Goal: Task Accomplishment & Management: Use online tool/utility

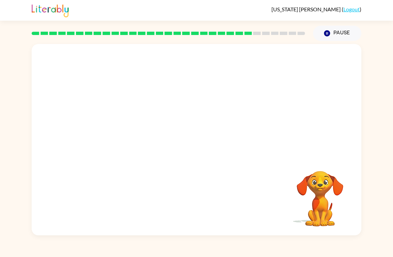
click at [391, 78] on div "Your browser must support playing .mp4 files to use Literably. Please try using…" at bounding box center [196, 138] width 393 height 194
click at [392, 92] on div "Your browser must support playing .mp4 files to use Literably. Please try using…" at bounding box center [196, 138] width 393 height 194
click at [189, 141] on button "button" at bounding box center [196, 143] width 43 height 24
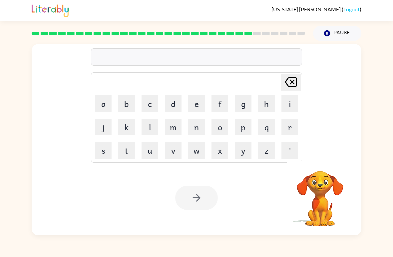
click at [238, 106] on button "g" at bounding box center [243, 103] width 17 height 17
click at [218, 130] on button "o" at bounding box center [220, 127] width 17 height 17
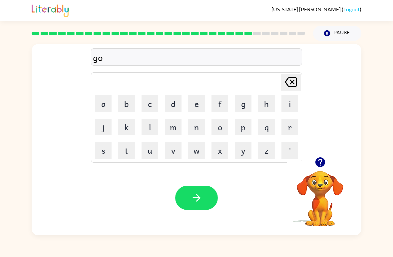
click at [152, 121] on button "l" at bounding box center [150, 127] width 17 height 17
click at [128, 102] on button "b" at bounding box center [126, 103] width 17 height 17
click at [150, 130] on button "l" at bounding box center [150, 127] width 17 height 17
click at [288, 104] on button "i" at bounding box center [290, 103] width 17 height 17
click at [201, 124] on button "n" at bounding box center [196, 127] width 17 height 17
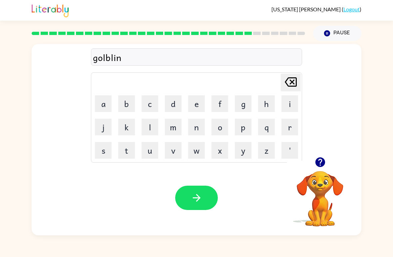
click at [192, 199] on icon "button" at bounding box center [197, 198] width 12 height 12
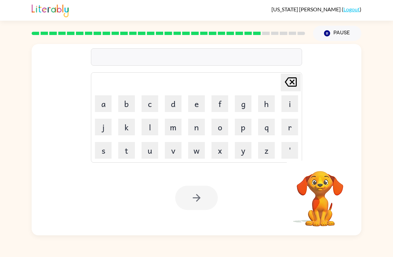
click at [148, 130] on button "l" at bounding box center [150, 127] width 17 height 17
click at [146, 148] on button "u" at bounding box center [150, 150] width 17 height 17
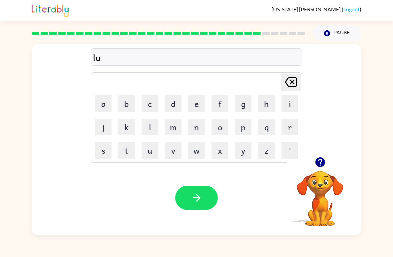
click at [171, 128] on button "m" at bounding box center [173, 127] width 17 height 17
click at [123, 102] on button "b" at bounding box center [126, 103] width 17 height 17
click at [192, 104] on button "e" at bounding box center [196, 103] width 17 height 17
click at [282, 128] on button "r" at bounding box center [290, 127] width 17 height 17
click at [101, 127] on button "j" at bounding box center [103, 127] width 17 height 17
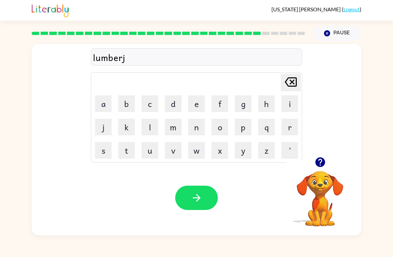
click at [102, 103] on button "a" at bounding box center [103, 103] width 17 height 17
click at [149, 101] on button "c" at bounding box center [150, 103] width 17 height 17
click at [125, 130] on button "k" at bounding box center [126, 127] width 17 height 17
click at [193, 209] on button "button" at bounding box center [196, 198] width 43 height 24
click at [236, 128] on button "p" at bounding box center [243, 127] width 17 height 17
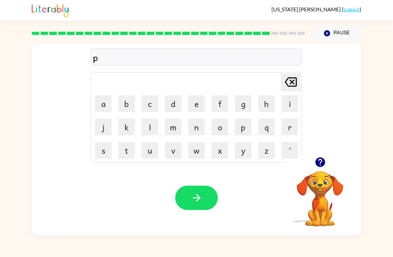
click at [197, 103] on button "e" at bounding box center [196, 103] width 17 height 17
click at [291, 106] on button "i" at bounding box center [290, 103] width 17 height 17
click at [291, 125] on button "r" at bounding box center [290, 127] width 17 height 17
click at [151, 102] on button "c" at bounding box center [150, 103] width 17 height 17
click at [196, 105] on button "e" at bounding box center [196, 103] width 17 height 17
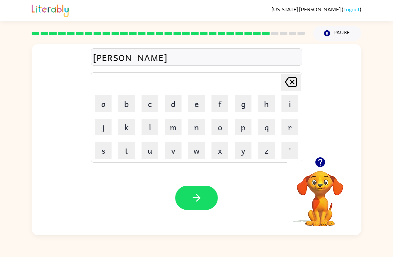
click at [199, 194] on icon "button" at bounding box center [197, 198] width 12 height 12
click at [124, 153] on button "t" at bounding box center [126, 150] width 17 height 17
click at [261, 104] on button "h" at bounding box center [266, 103] width 17 height 17
click at [287, 106] on button "i" at bounding box center [290, 103] width 17 height 17
click at [189, 128] on button "n" at bounding box center [196, 127] width 17 height 17
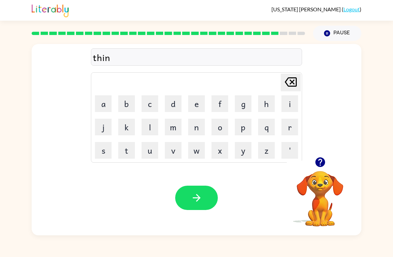
click at [187, 198] on button "button" at bounding box center [196, 198] width 43 height 24
click at [105, 151] on button "s" at bounding box center [103, 150] width 17 height 17
click at [284, 101] on button "i" at bounding box center [290, 103] width 17 height 17
click at [148, 125] on button "l" at bounding box center [150, 127] width 17 height 17
click at [172, 153] on button "v" at bounding box center [173, 150] width 17 height 17
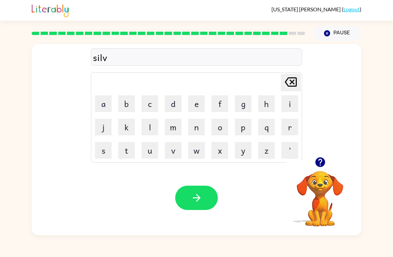
click at [193, 107] on button "e" at bounding box center [196, 103] width 17 height 17
click at [291, 130] on button "r" at bounding box center [290, 127] width 17 height 17
click at [324, 162] on icon "button" at bounding box center [320, 162] width 10 height 10
click at [323, 164] on icon "button" at bounding box center [320, 162] width 10 height 10
click at [192, 198] on icon "button" at bounding box center [197, 198] width 12 height 12
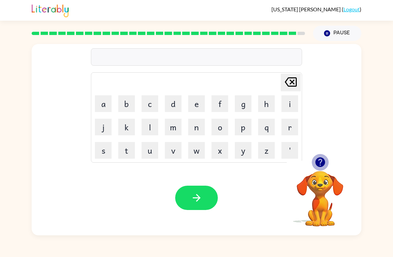
click at [322, 160] on icon "button" at bounding box center [321, 162] width 12 height 12
click at [147, 144] on button "u" at bounding box center [150, 150] width 17 height 17
click at [200, 124] on button "n" at bounding box center [196, 127] width 17 height 17
click at [106, 104] on button "a" at bounding box center [103, 103] width 17 height 17
click at [393, 111] on div "una Delete Delete last character input a b c d e f g h i j k l m n o p q r s t …" at bounding box center [196, 138] width 393 height 194
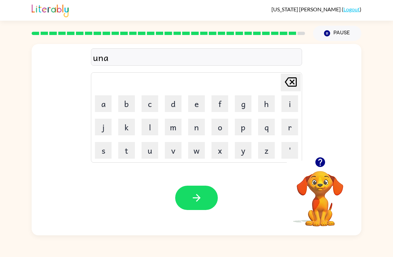
click at [214, 100] on button "f" at bounding box center [220, 103] width 17 height 17
click at [285, 128] on button "r" at bounding box center [290, 127] width 17 height 17
click at [285, 127] on button "r" at bounding box center [290, 127] width 17 height 17
click at [290, 87] on icon at bounding box center [291, 81] width 12 height 9
click at [292, 104] on button "i" at bounding box center [290, 103] width 17 height 17
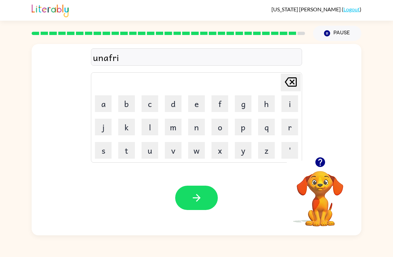
click at [295, 81] on icon "[PERSON_NAME] last character input" at bounding box center [291, 82] width 16 height 16
click at [103, 108] on button "a" at bounding box center [103, 103] width 17 height 17
click at [292, 104] on button "i" at bounding box center [290, 103] width 17 height 17
click at [167, 104] on button "d" at bounding box center [173, 103] width 17 height 17
click at [201, 203] on icon "button" at bounding box center [197, 198] width 12 height 12
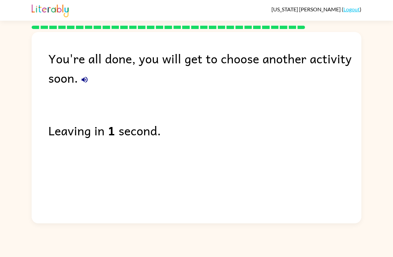
click at [378, 173] on div "You're all done, you will get to choose another activity soon. Leaving in 1 sec…" at bounding box center [196, 126] width 393 height 194
